Goal: Task Accomplishment & Management: Manage account settings

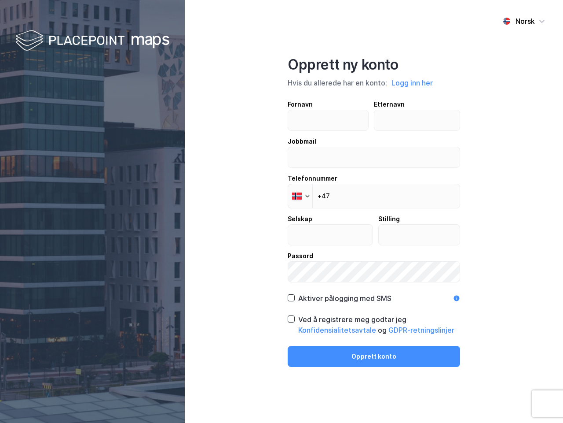
click at [282, 211] on div "Norsk Opprett ny konto Hvis du allerede har en konto: Logg inn her Fornavn Ette…" at bounding box center [374, 211] width 379 height 423
click at [92, 41] on img at bounding box center [92, 41] width 154 height 26
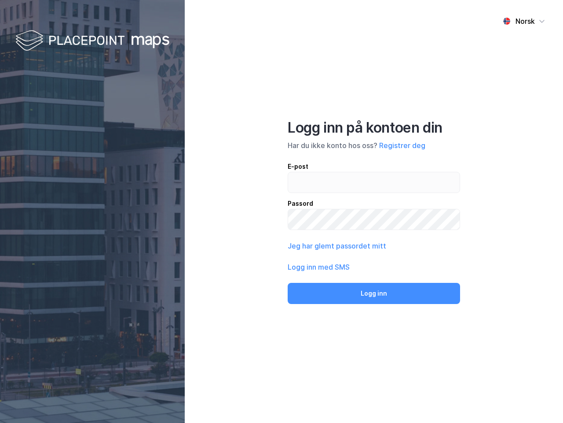
click at [524, 21] on div "Norsk" at bounding box center [525, 21] width 19 height 11
click at [413, 83] on div "Norsk Engelsk Norsk Logg inn på kontoen din Har du ikke konto hos oss? Registre…" at bounding box center [374, 211] width 379 height 423
click at [300, 196] on div "E-post Passord" at bounding box center [374, 195] width 173 height 69
click at [339, 298] on button "Logg inn" at bounding box center [374, 293] width 173 height 21
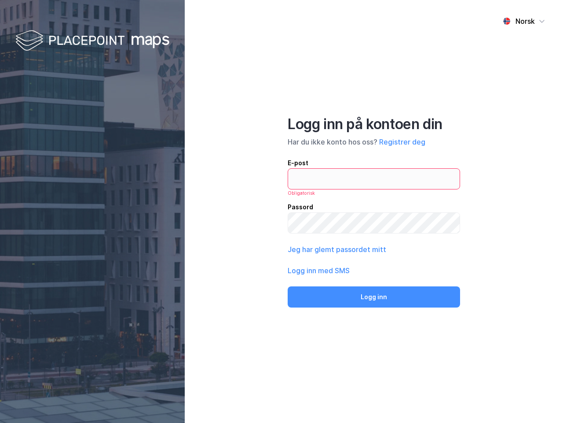
click at [374, 324] on div "Norsk Logg inn på kontoen din Har du ikke konto hos oss? Registrer deg E-post O…" at bounding box center [374, 211] width 379 height 423
click at [374, 356] on div "Norsk Logg inn på kontoen din Har du ikke konto hos oss? Registrer deg E-post O…" at bounding box center [374, 211] width 379 height 423
